Goal: Information Seeking & Learning: Find specific page/section

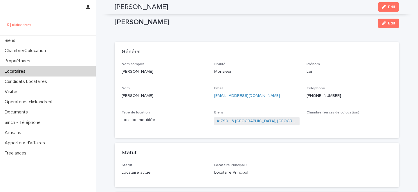
scroll to position [179, 0]
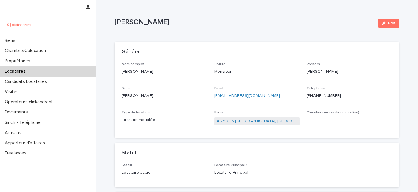
click at [241, 42] on div "Général" at bounding box center [257, 52] width 284 height 20
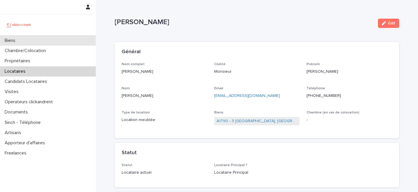
click at [66, 43] on div "Biens" at bounding box center [48, 40] width 96 height 10
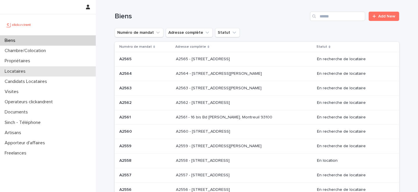
click at [60, 74] on div "Locataires" at bounding box center [48, 71] width 96 height 10
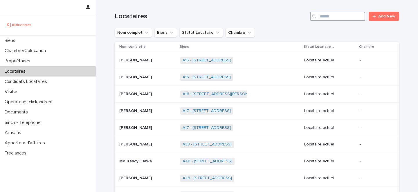
click at [340, 18] on input "Search" at bounding box center [337, 16] width 55 height 9
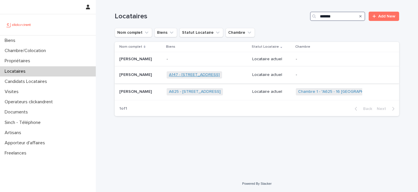
type input "*******"
click at [193, 75] on link "A147 - 21-23 rue des Figuiers Blancs, Argenteuil 95100" at bounding box center [194, 74] width 51 height 5
click at [190, 93] on link "A625 - 16 Résidence du Parc, Massy 91300" at bounding box center [195, 91] width 52 height 5
click at [60, 69] on div "Locataires" at bounding box center [48, 71] width 96 height 10
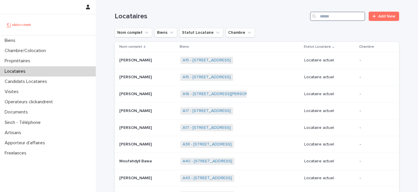
click at [339, 16] on input "Search" at bounding box center [337, 16] width 55 height 9
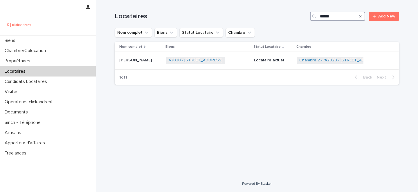
type input "******"
click at [173, 59] on link "A2020 - 191bis Route De Doullens, Amiens 80000" at bounding box center [195, 60] width 54 height 5
click at [143, 63] on div "Ahmed Ouarab Ahmed Ouarab" at bounding box center [140, 60] width 42 height 10
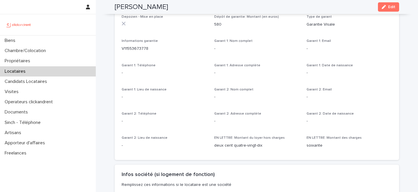
scroll to position [368, 0]
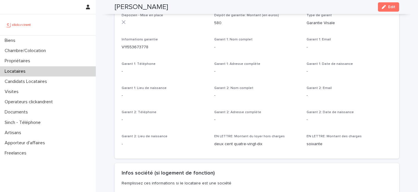
click at [42, 69] on div "Locataires" at bounding box center [48, 71] width 96 height 10
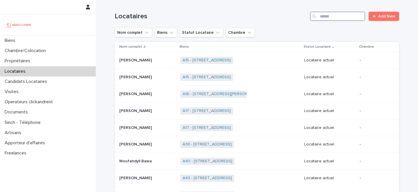
click at [343, 15] on input "Search" at bounding box center [337, 16] width 55 height 9
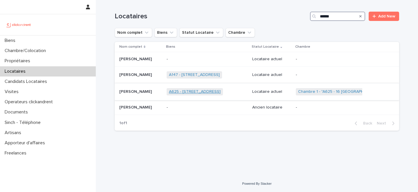
type input "******"
click at [176, 91] on link "A625 - 16 Résidence du Parc, Massy 91300" at bounding box center [195, 91] width 52 height 5
click at [149, 95] on div "Abdoulaye Gueye Abdoulaye Gueye" at bounding box center [140, 92] width 43 height 10
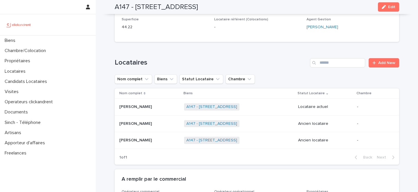
scroll to position [231, 0]
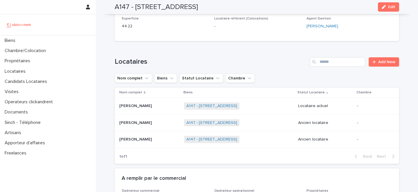
click at [154, 107] on p at bounding box center [149, 105] width 60 height 5
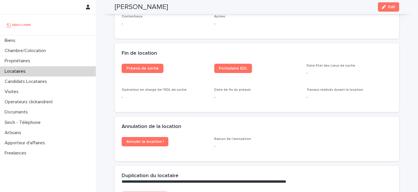
scroll to position [665, 0]
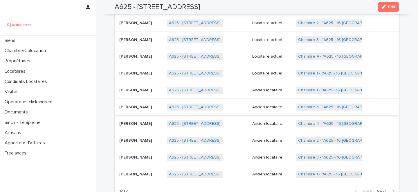
scroll to position [306, 0]
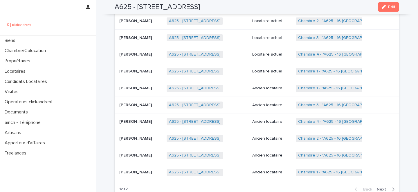
click at [162, 74] on div "[PERSON_NAME] [PERSON_NAME]" at bounding box center [140, 71] width 43 height 10
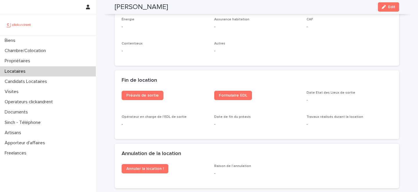
scroll to position [680, 0]
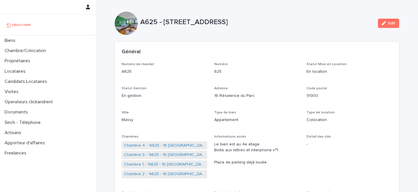
click at [208, 107] on div "Numéro de mandat A625 Numéro 625 Statut Mise en Location En location Statut Ges…" at bounding box center [257, 158] width 270 height 193
